Goal: Information Seeking & Learning: Learn about a topic

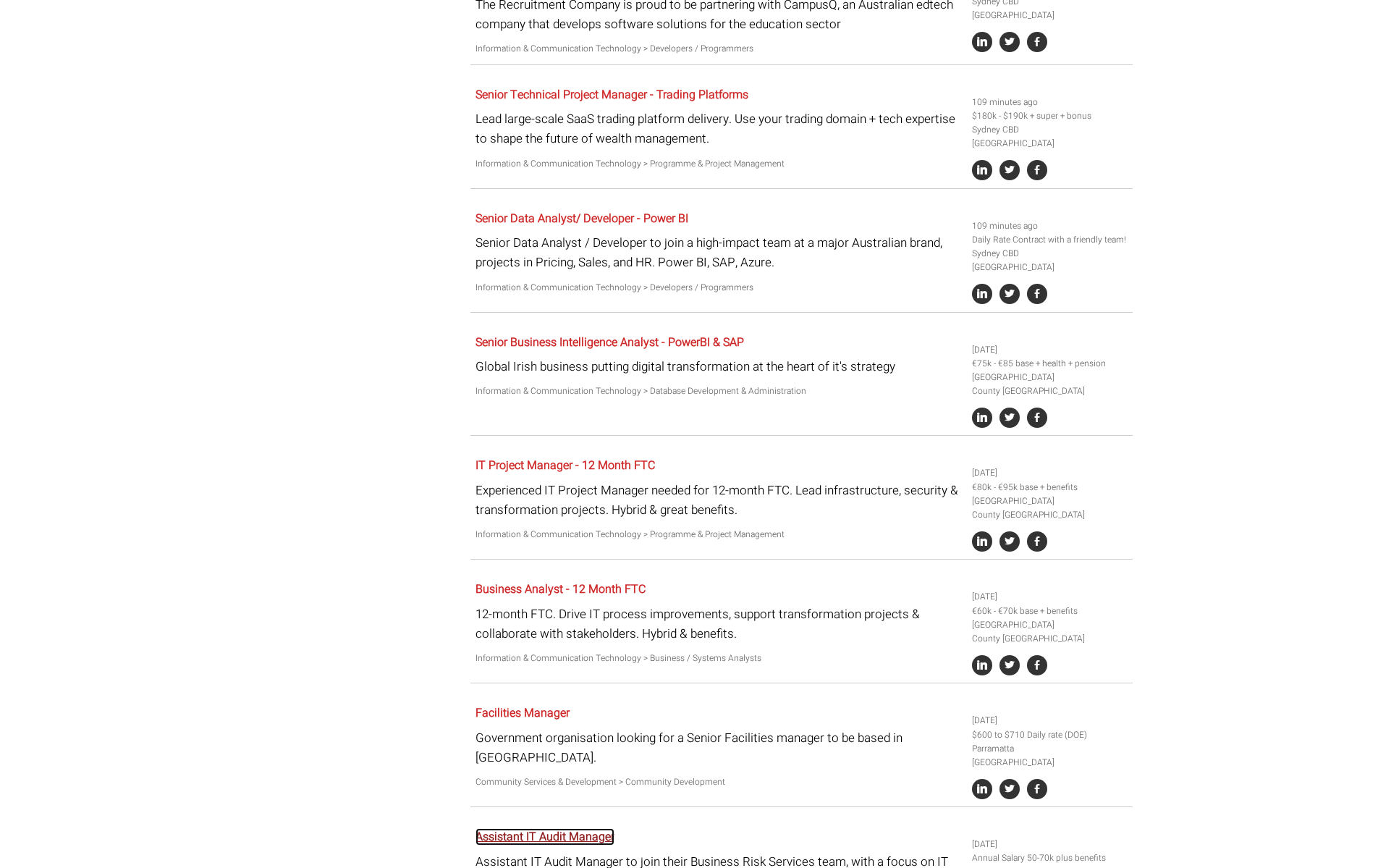
scroll to position [2019, 0]
